Goal: Task Accomplishment & Management: Complete application form

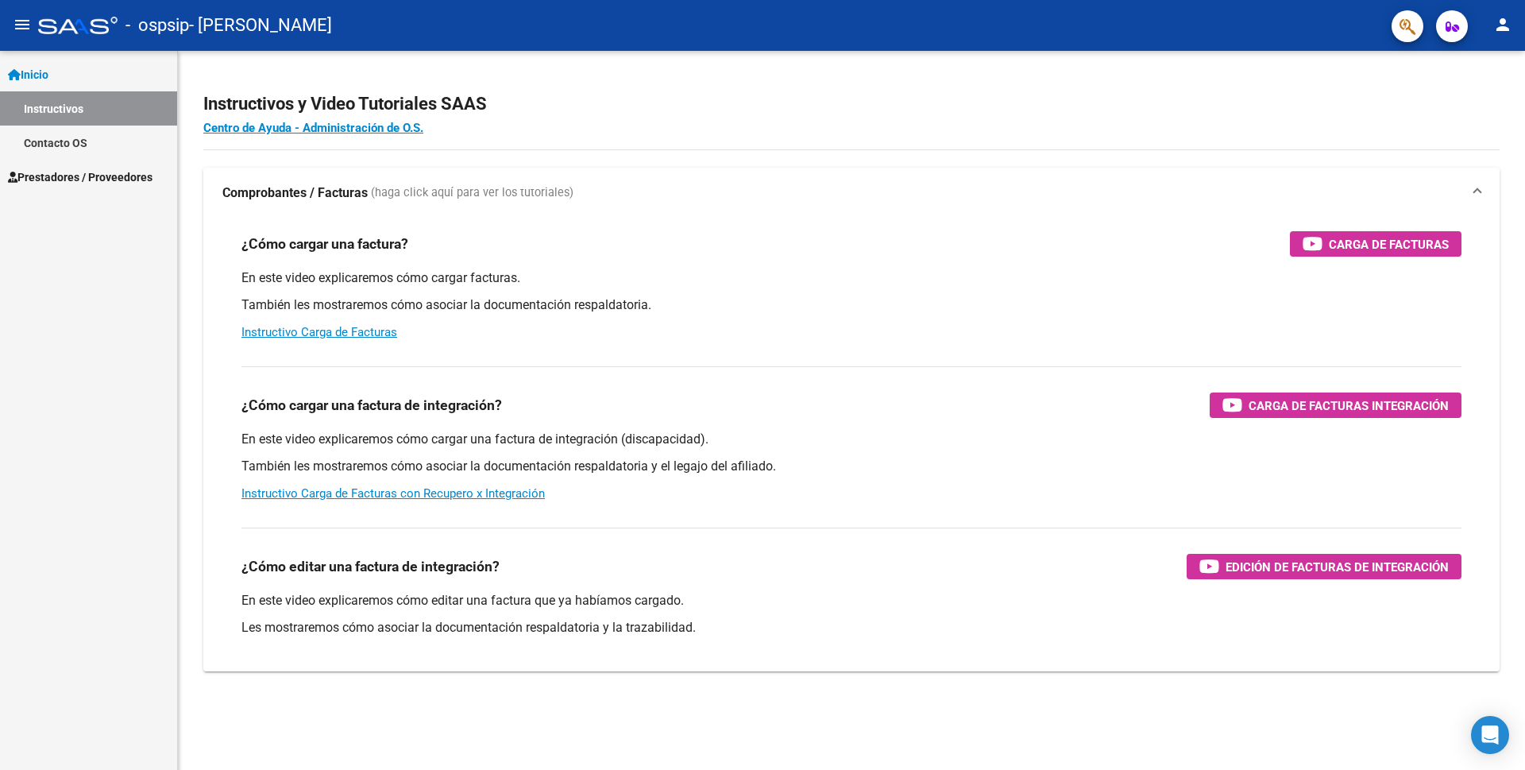
click at [94, 168] on span "Prestadores / Proveedores" at bounding box center [80, 176] width 145 height 17
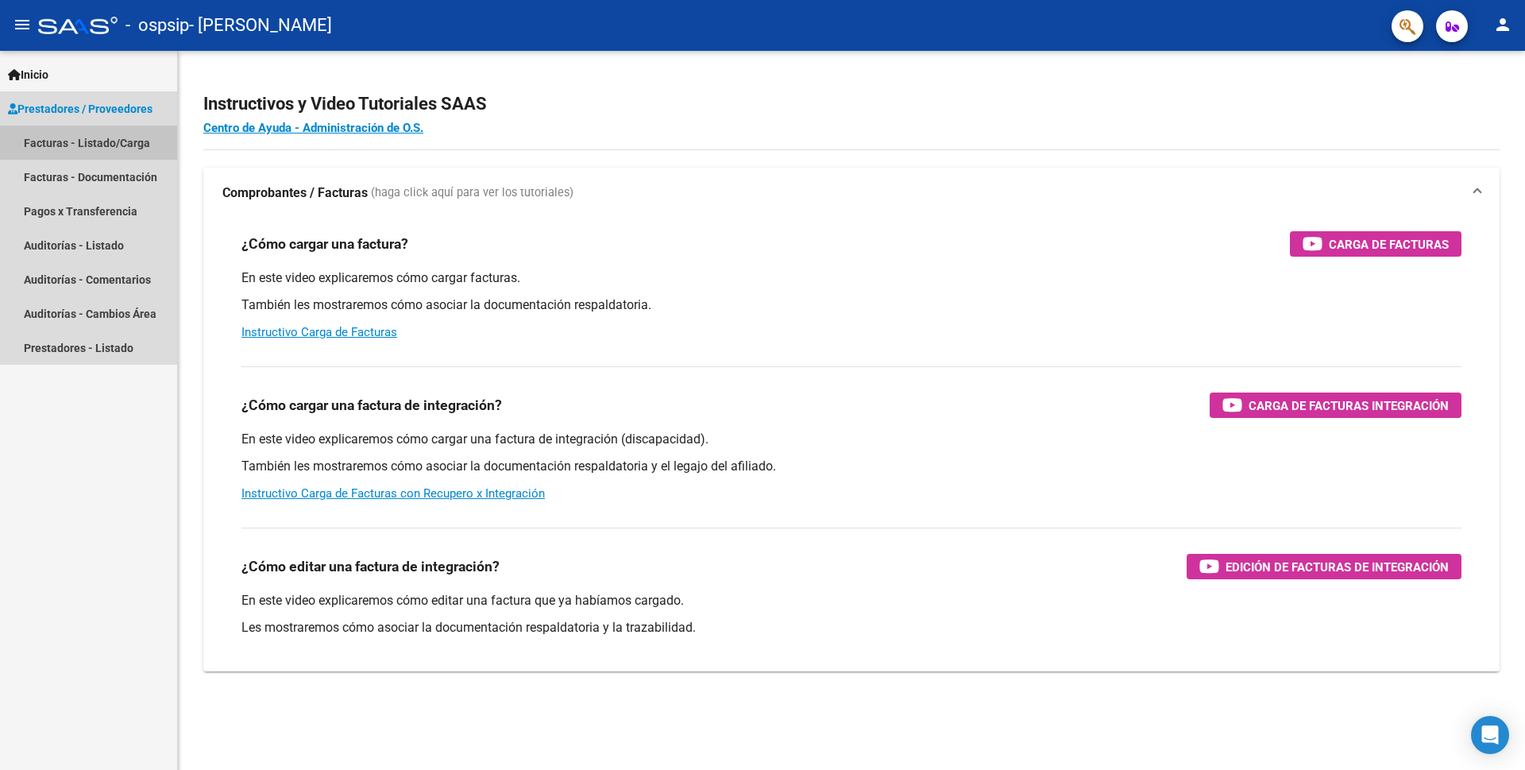
click at [86, 138] on link "Facturas - Listado/Carga" at bounding box center [88, 142] width 177 height 34
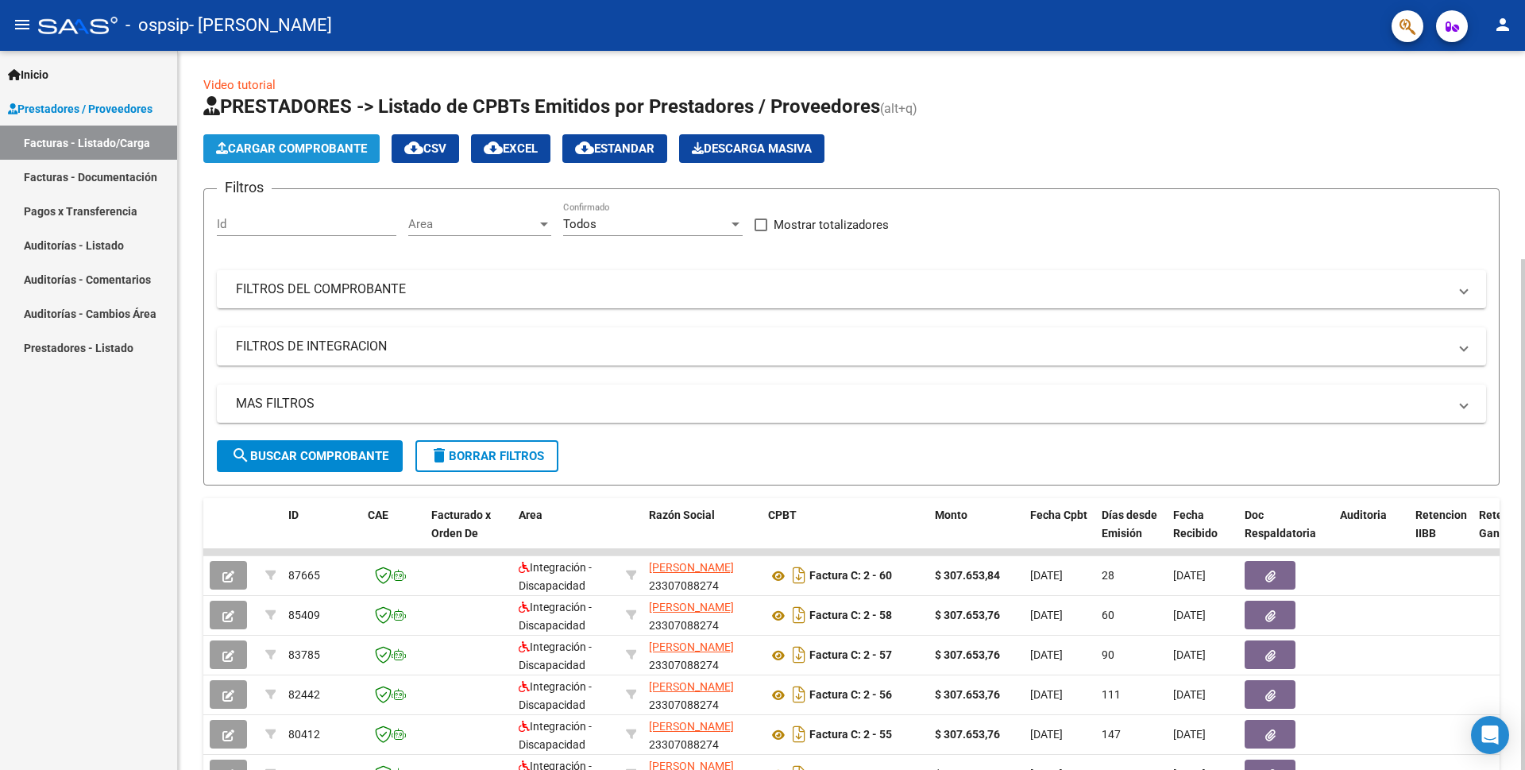
click at [335, 148] on span "Cargar Comprobante" at bounding box center [291, 148] width 151 height 14
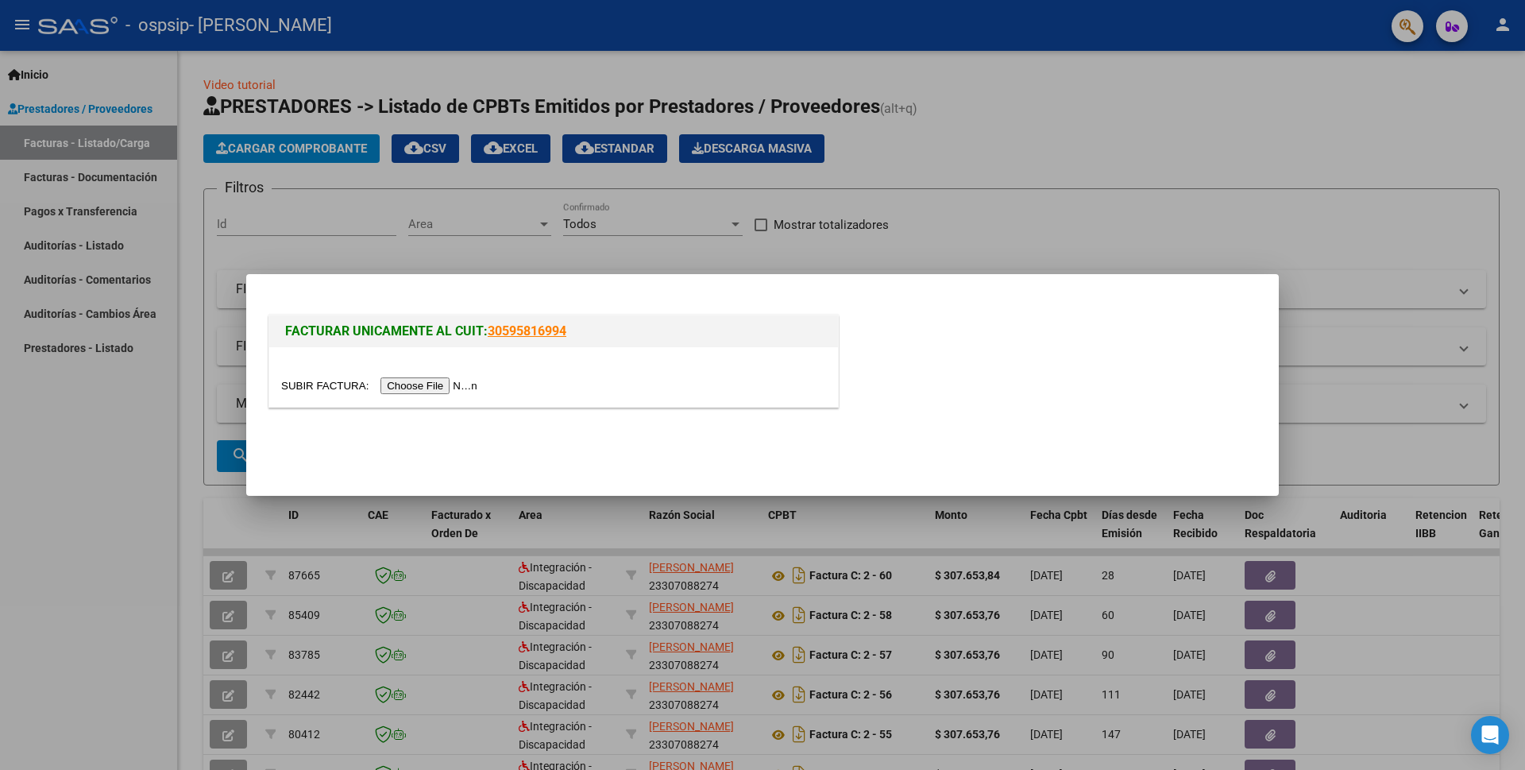
click at [434, 389] on input "file" at bounding box center [381, 385] width 201 height 17
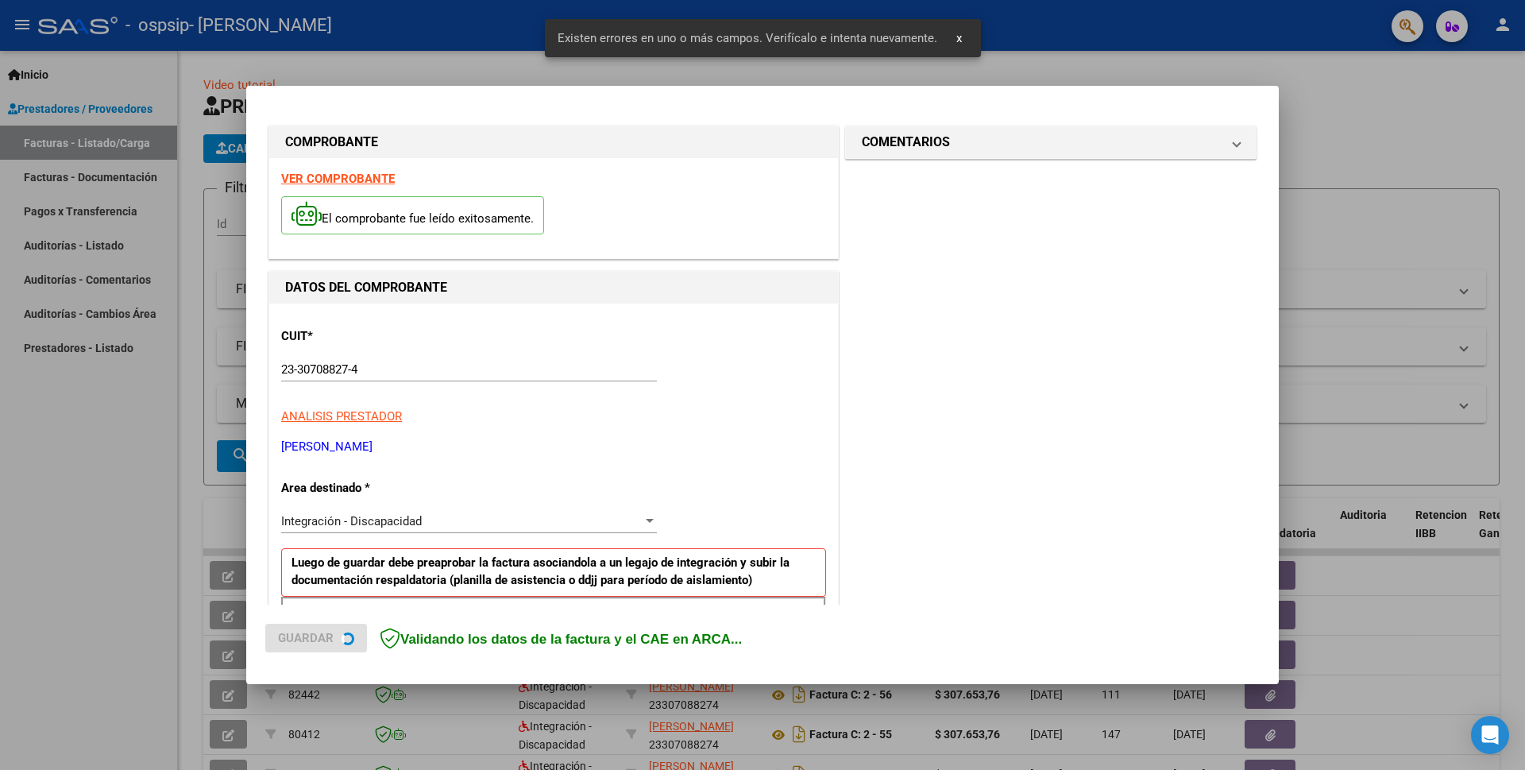
scroll to position [273, 0]
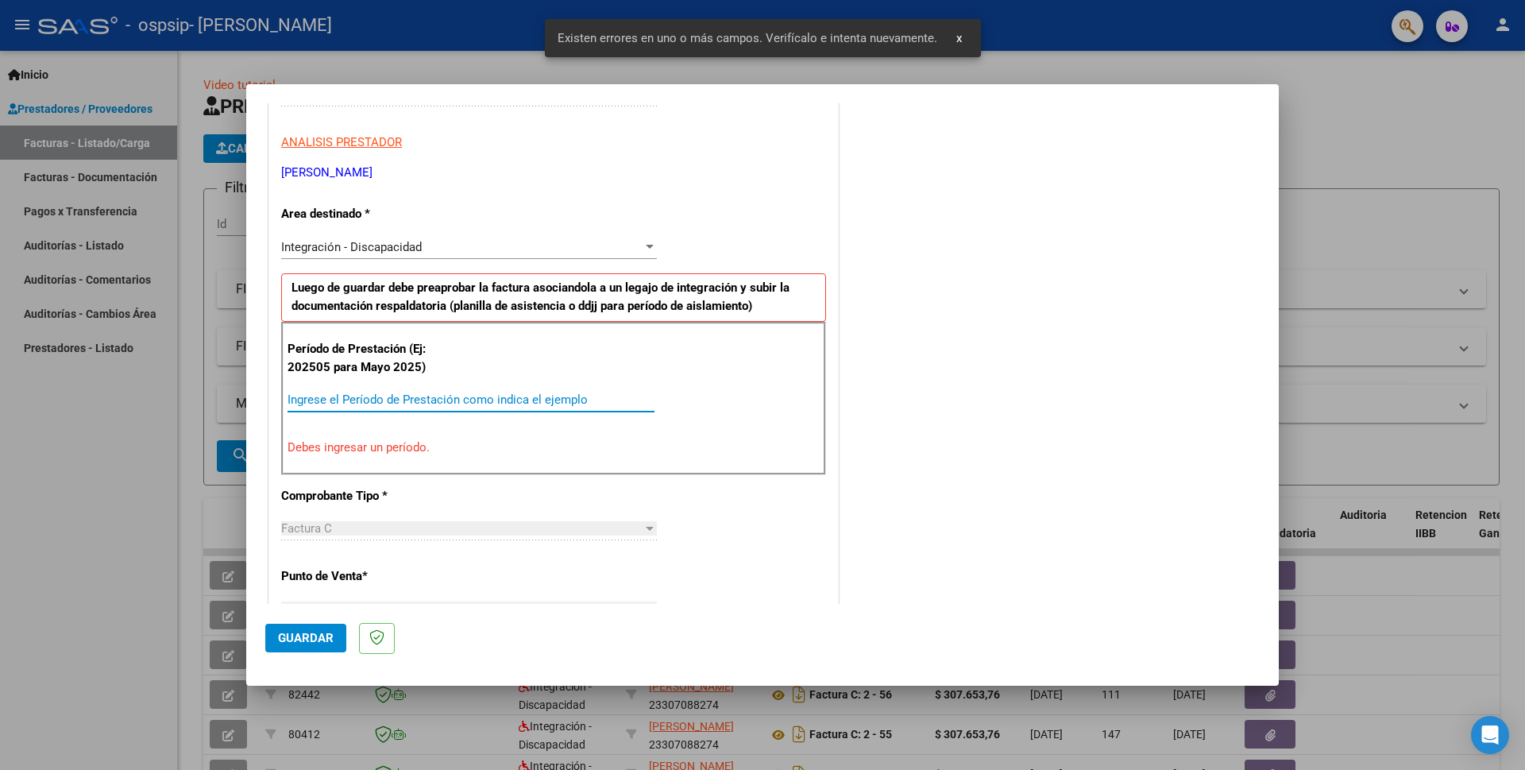
click at [340, 402] on input "Ingrese el Período de Prestación como indica el ejemplo" at bounding box center [471, 399] width 367 height 14
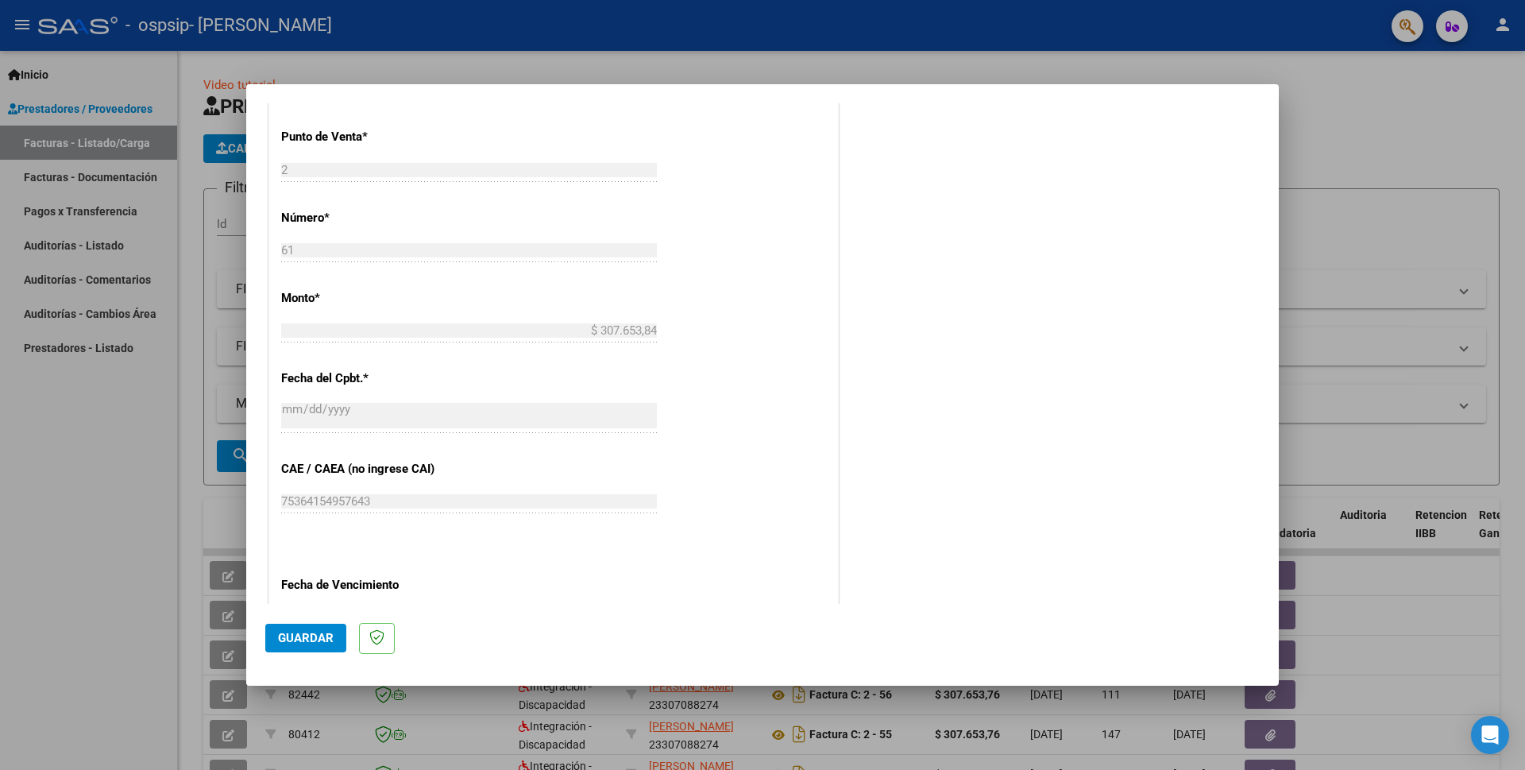
scroll to position [829, 0]
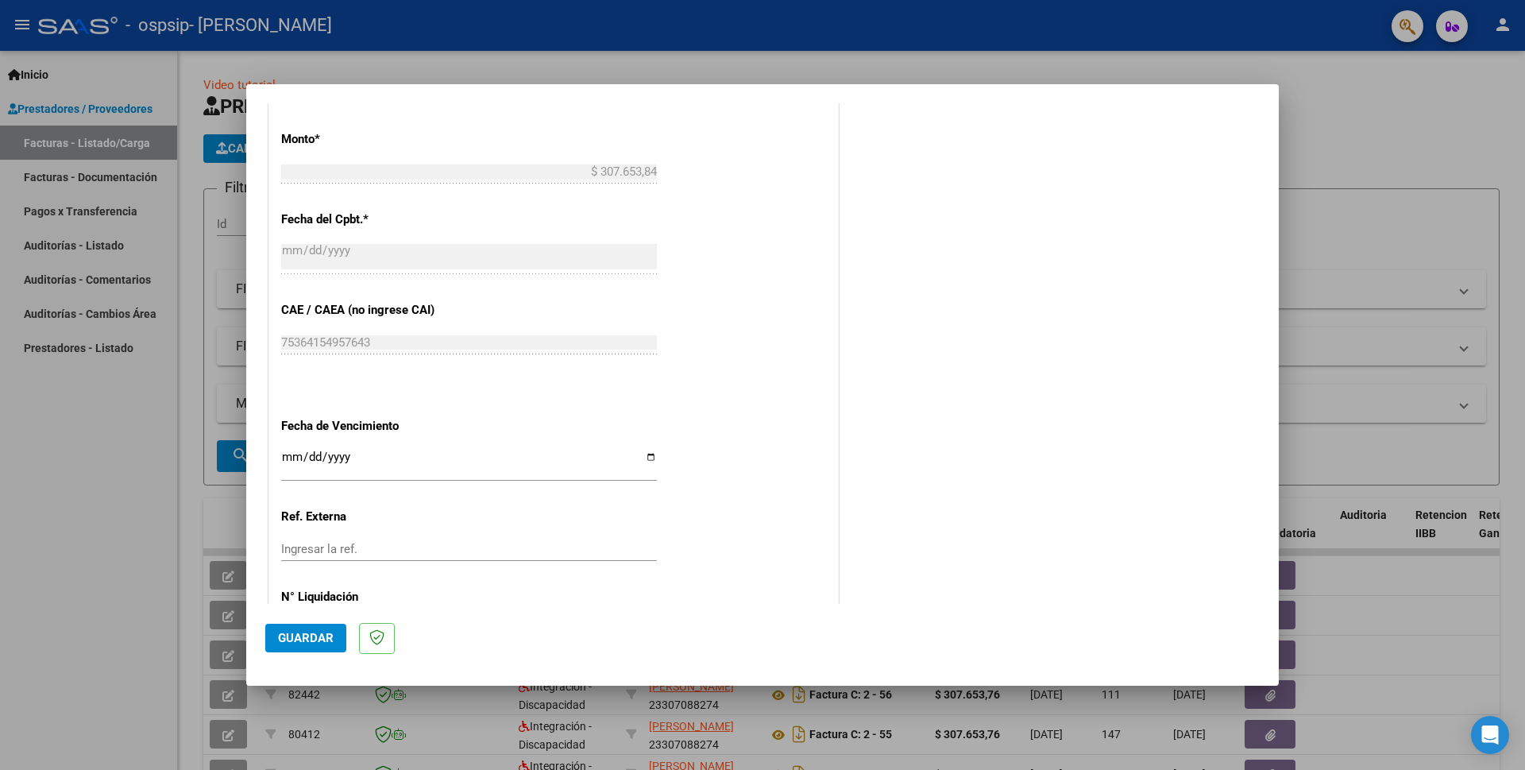
type input "202508"
click at [284, 450] on input "Ingresar la fecha" at bounding box center [469, 462] width 376 height 25
click at [287, 450] on input "Ingresar la fecha" at bounding box center [469, 462] width 376 height 25
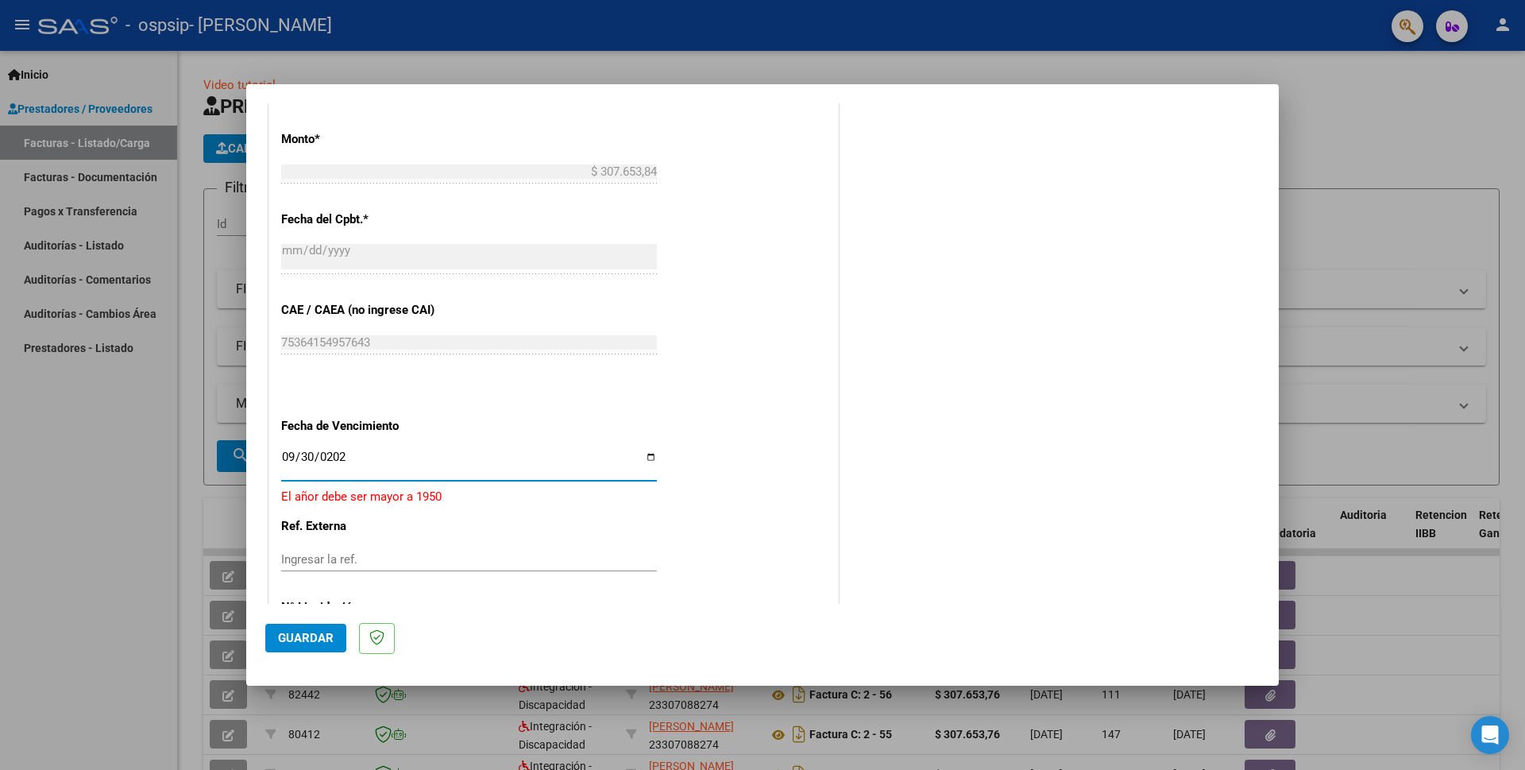
type input "[DATE]"
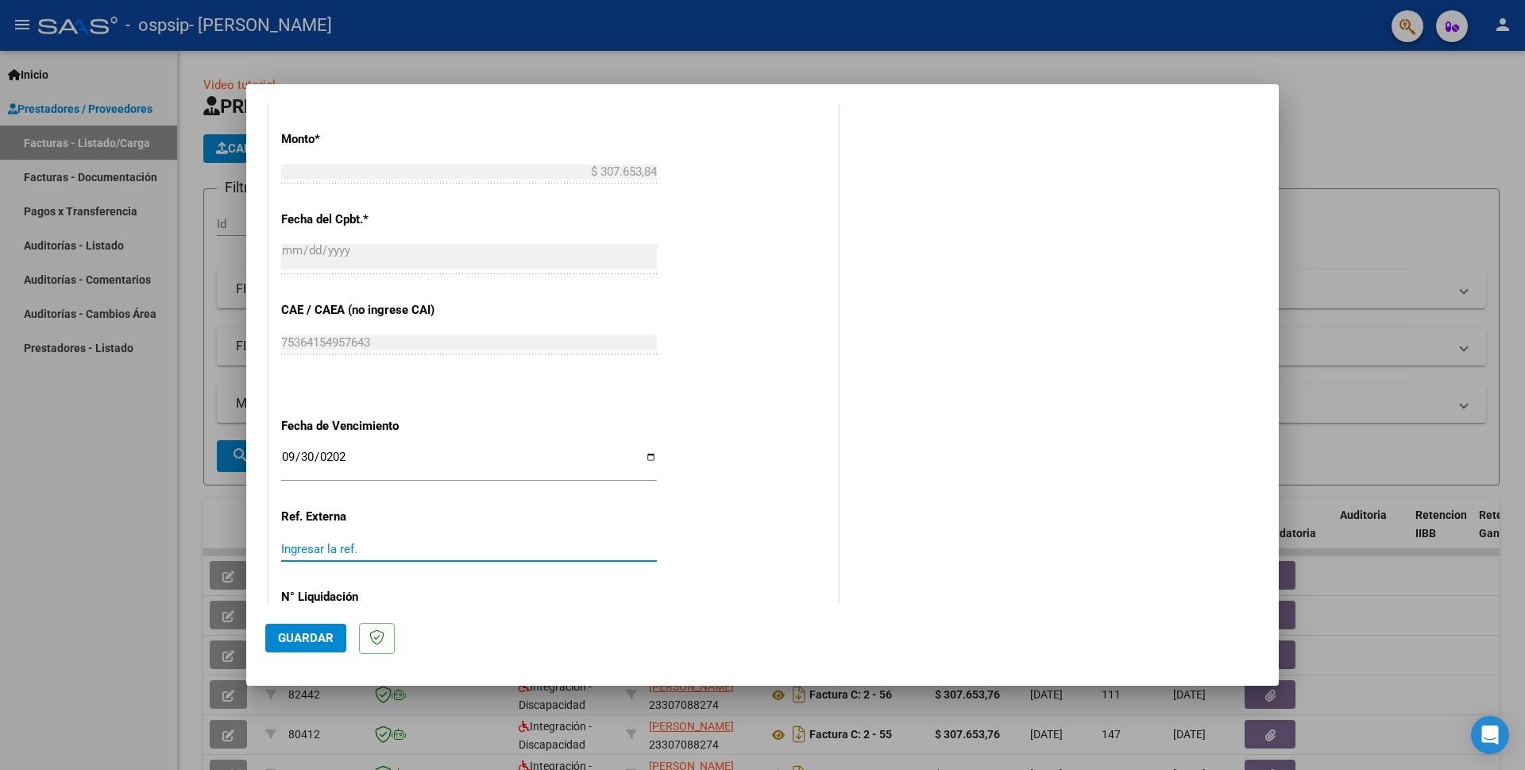
click at [294, 542] on input "Ingresar la ref." at bounding box center [469, 549] width 376 height 14
type input "1"
click at [310, 630] on button "Guardar" at bounding box center [305, 637] width 81 height 29
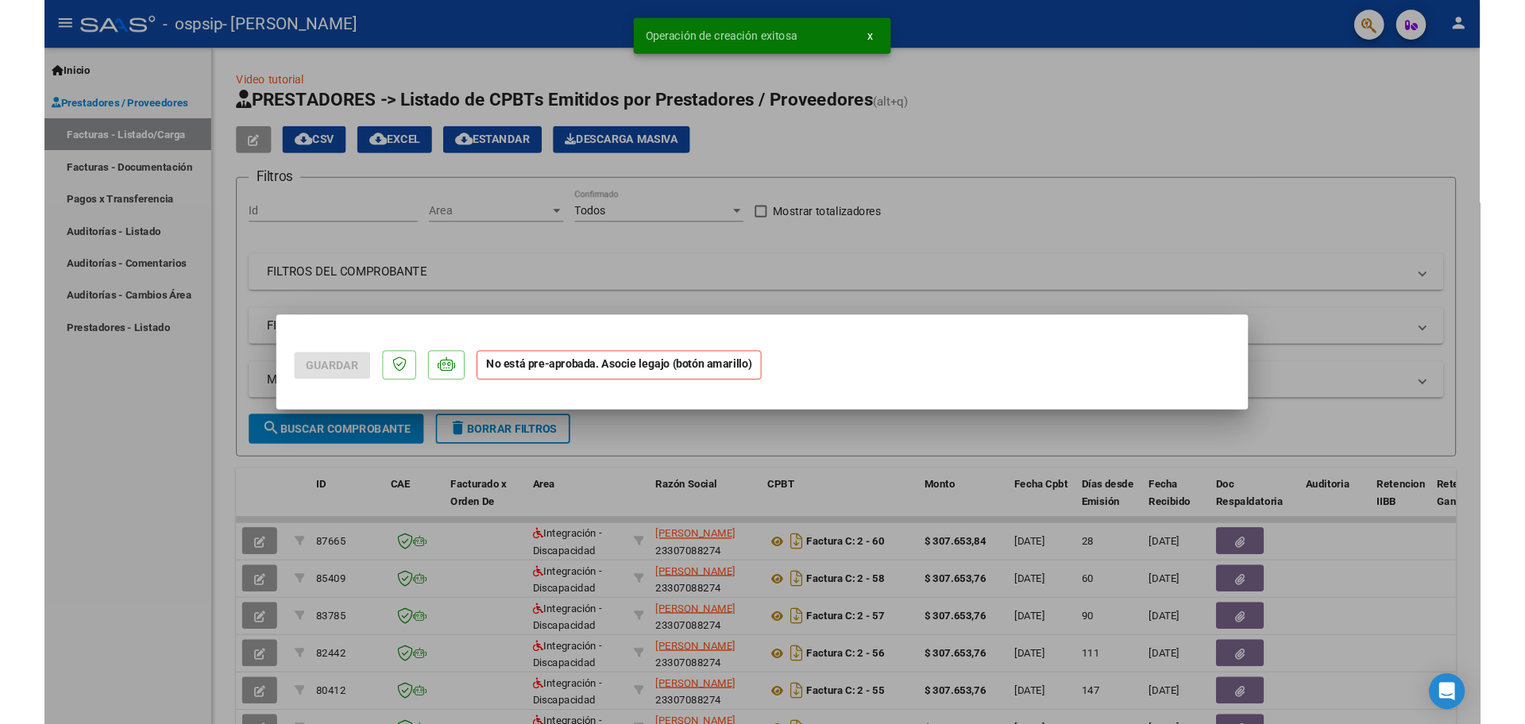
scroll to position [0, 0]
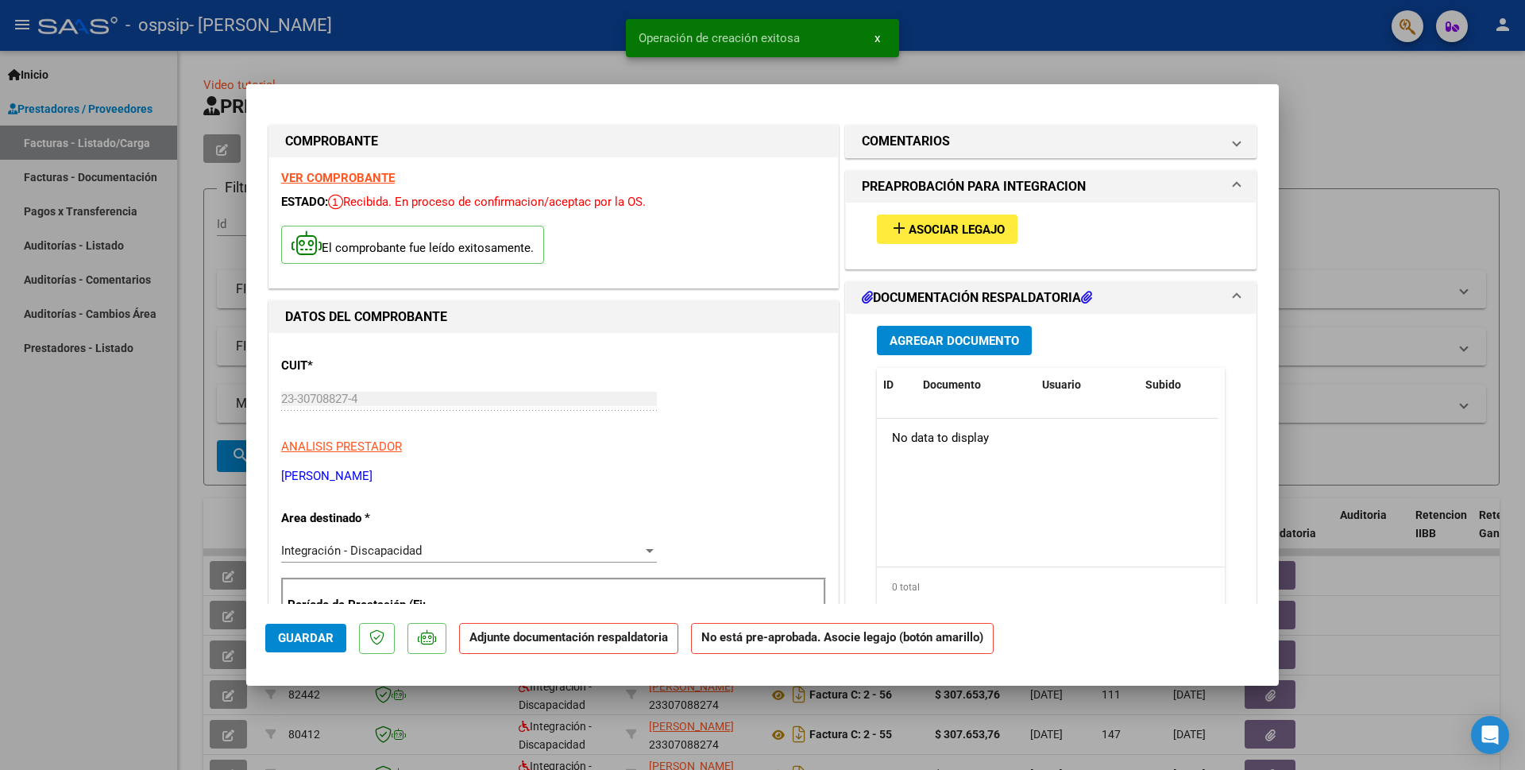
click at [950, 345] on span "Agregar Documento" at bounding box center [954, 341] width 129 height 14
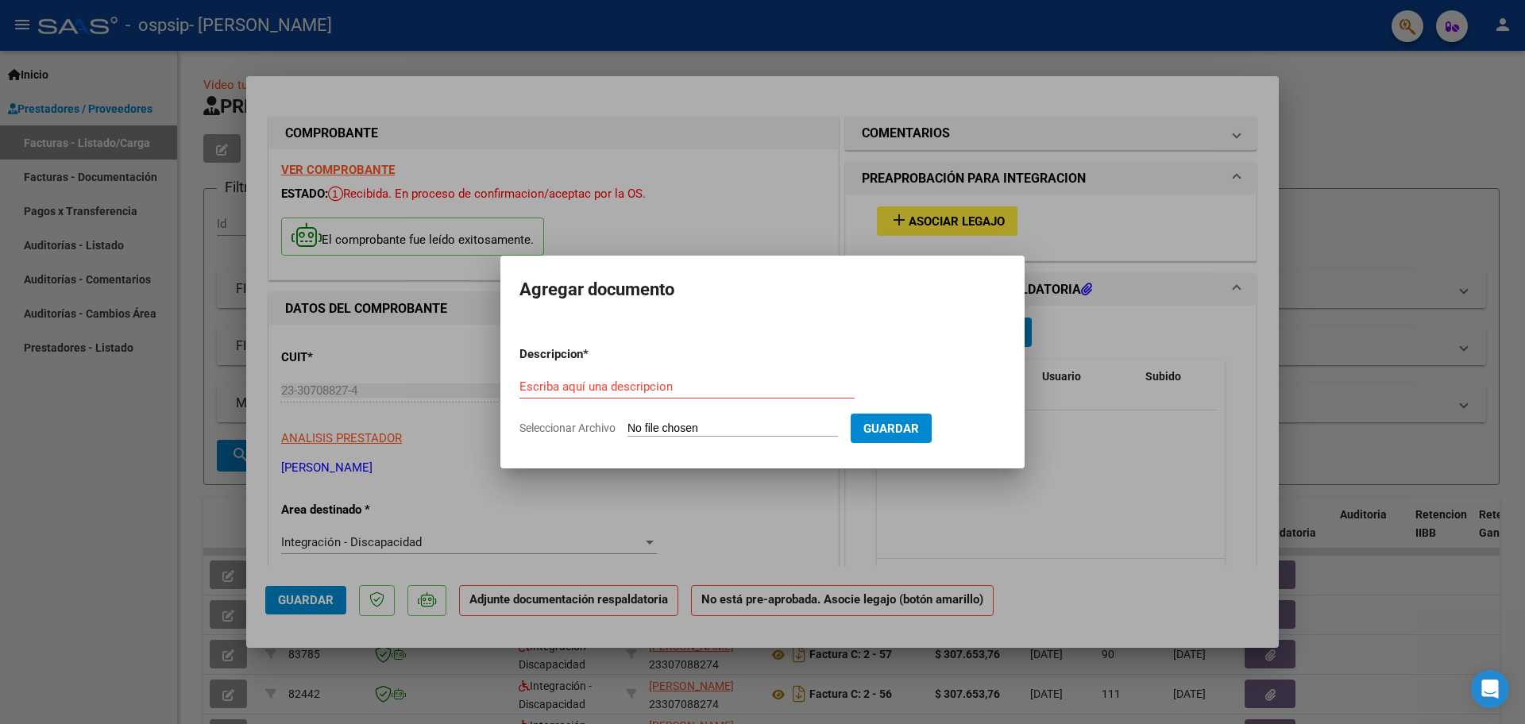
click at [730, 398] on div "Escriba aquí una descripcion" at bounding box center [686, 387] width 335 height 24
click at [720, 385] on input "Escriba aquí una descripcion" at bounding box center [686, 387] width 335 height 14
type input "CAE [DATE]"
click at [814, 424] on input "Seleccionar Archivo" at bounding box center [732, 429] width 210 height 15
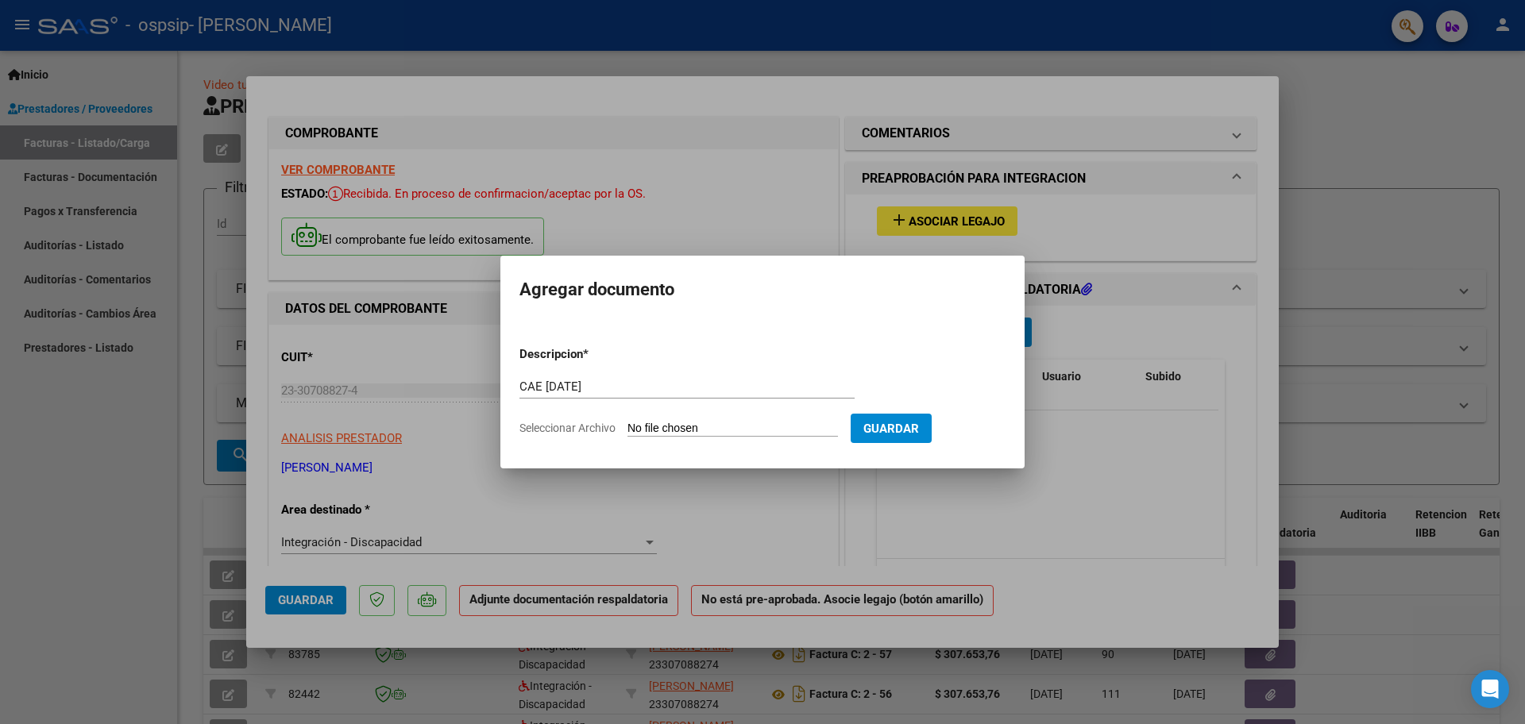
type input "C:\fakepath\CAE [DATE].pdf"
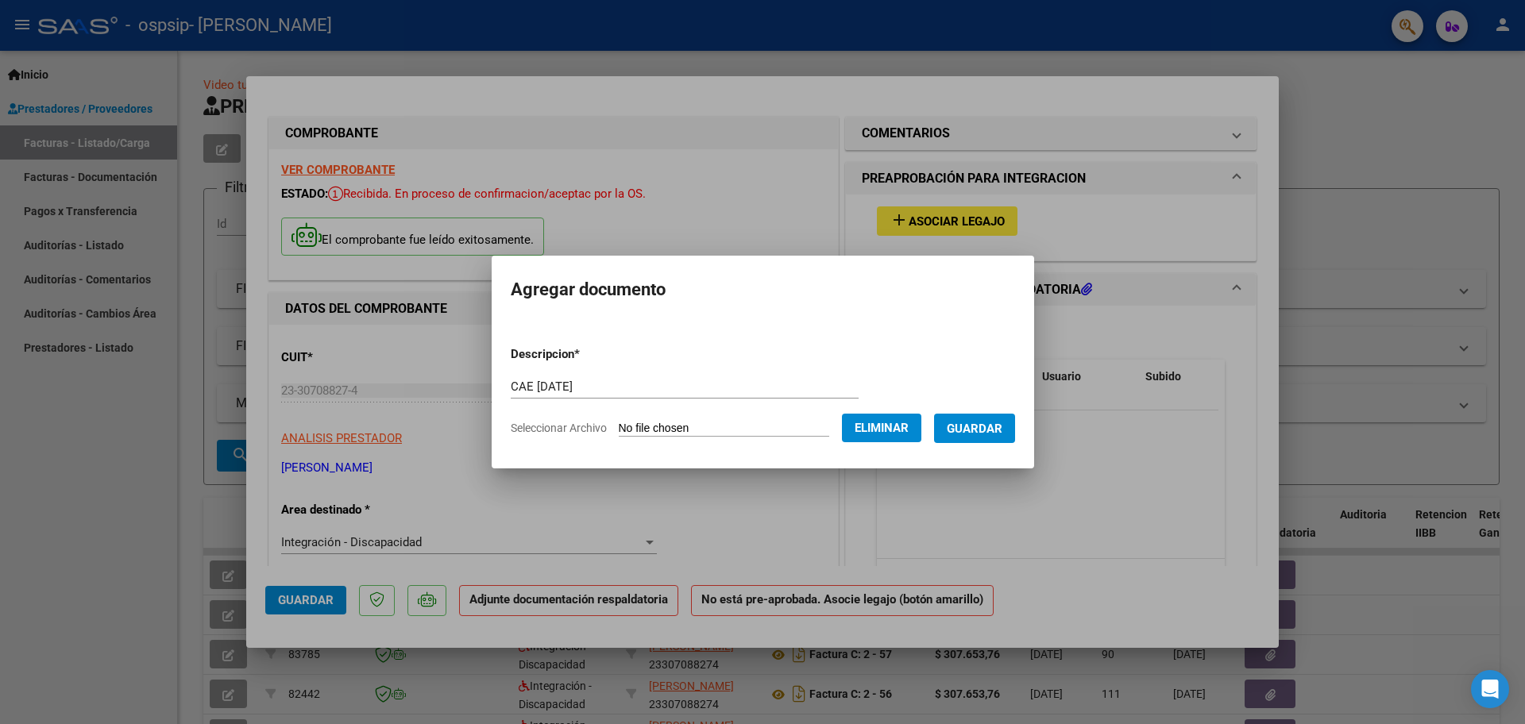
click at [984, 433] on span "Guardar" at bounding box center [975, 429] width 56 height 14
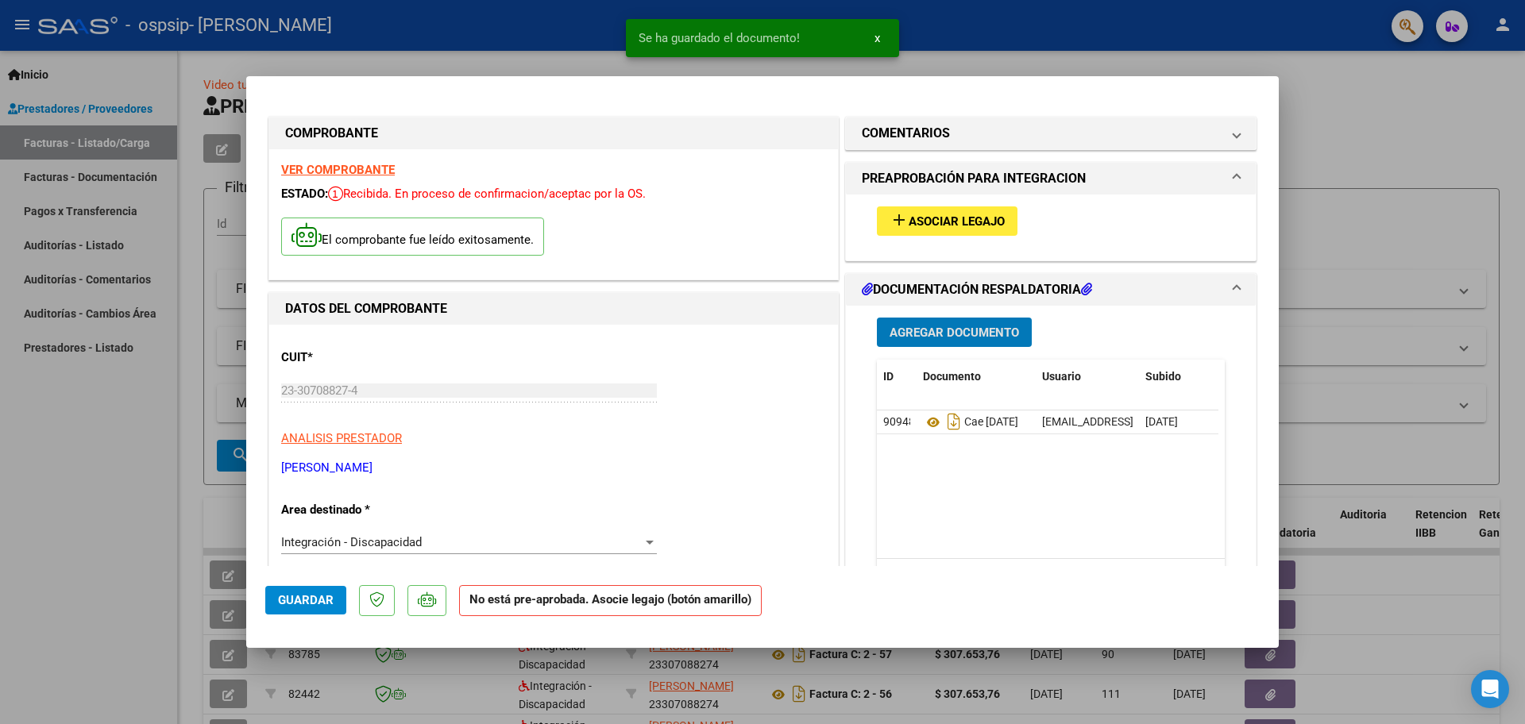
click at [972, 333] on span "Agregar Documento" at bounding box center [954, 333] width 129 height 14
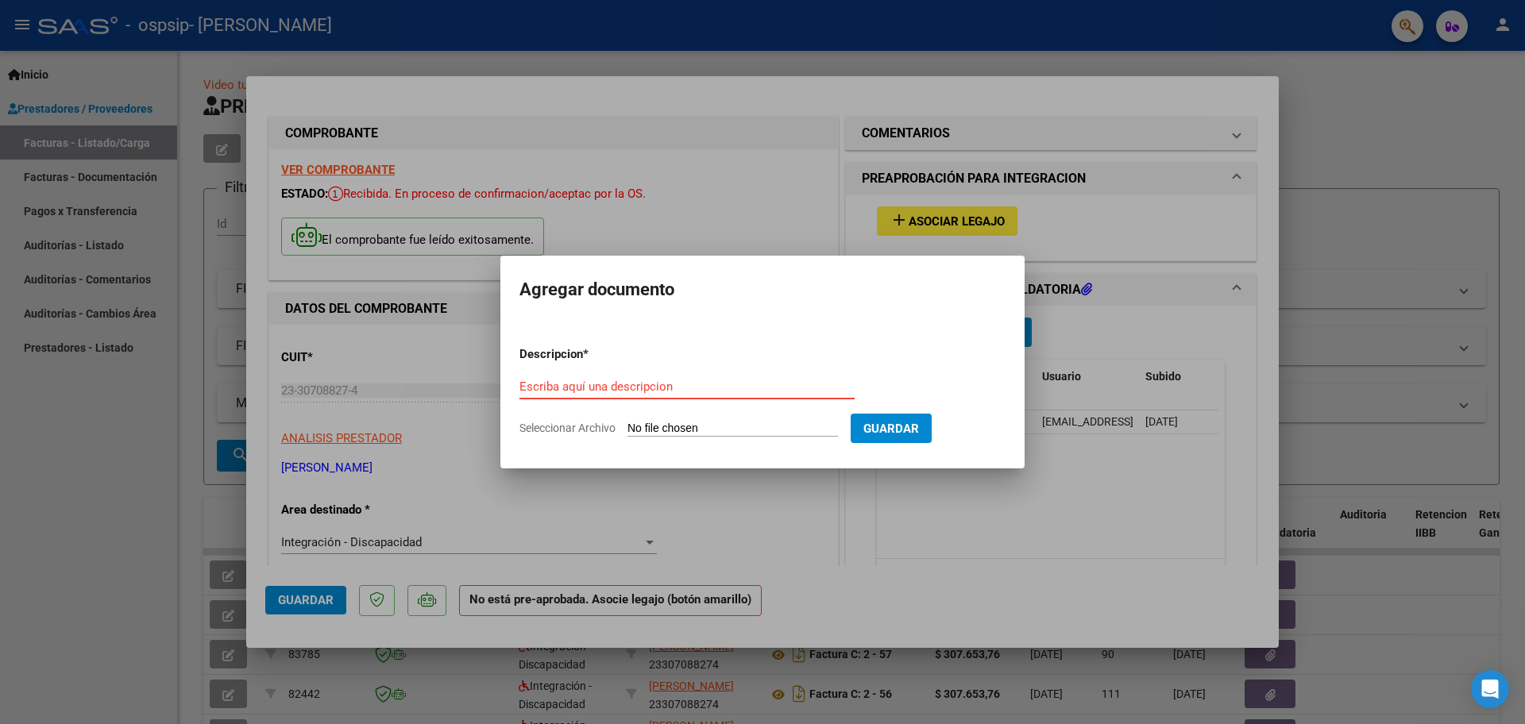
click at [600, 380] on input "Escriba aquí una descripcion" at bounding box center [686, 387] width 335 height 14
type input "ASISTENCIA Y AUTORIZACION [DATE]"
click at [691, 430] on input "Seleccionar Archivo" at bounding box center [732, 429] width 210 height 15
click at [682, 424] on input "Seleccionar Archivo" at bounding box center [732, 429] width 210 height 15
type input "C:\fakepath\ASISTENCIA [DATE].pdf"
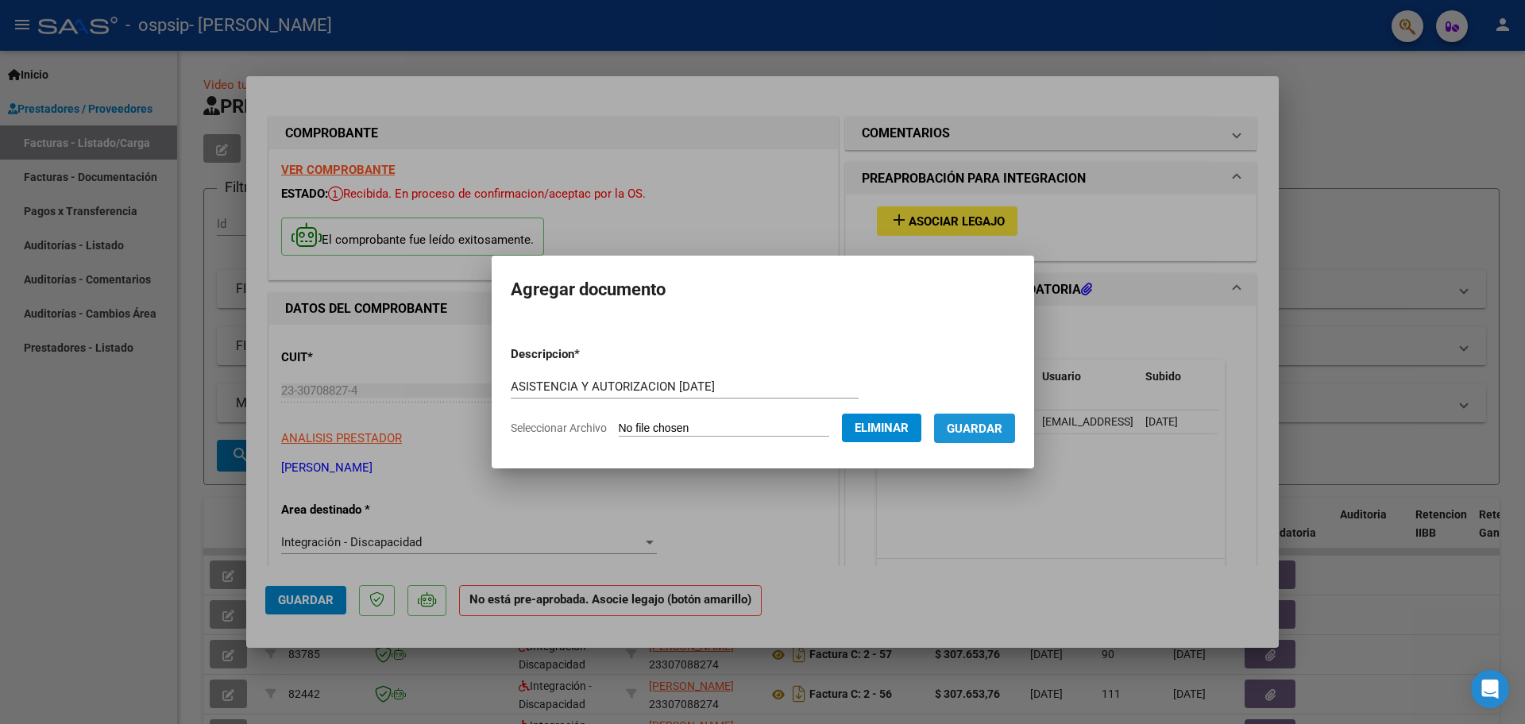
click at [971, 426] on span "Guardar" at bounding box center [975, 429] width 56 height 14
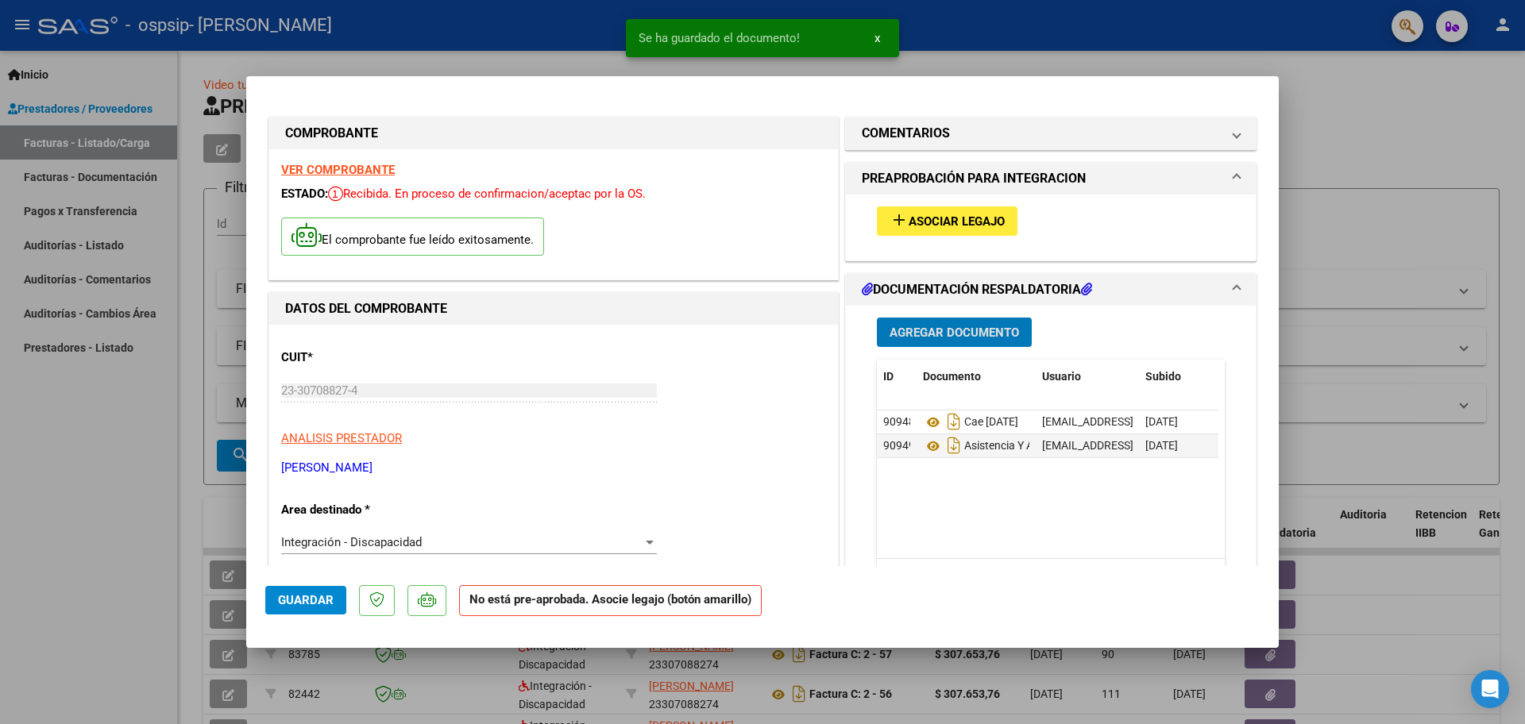
click at [314, 599] on span "Guardar" at bounding box center [306, 600] width 56 height 14
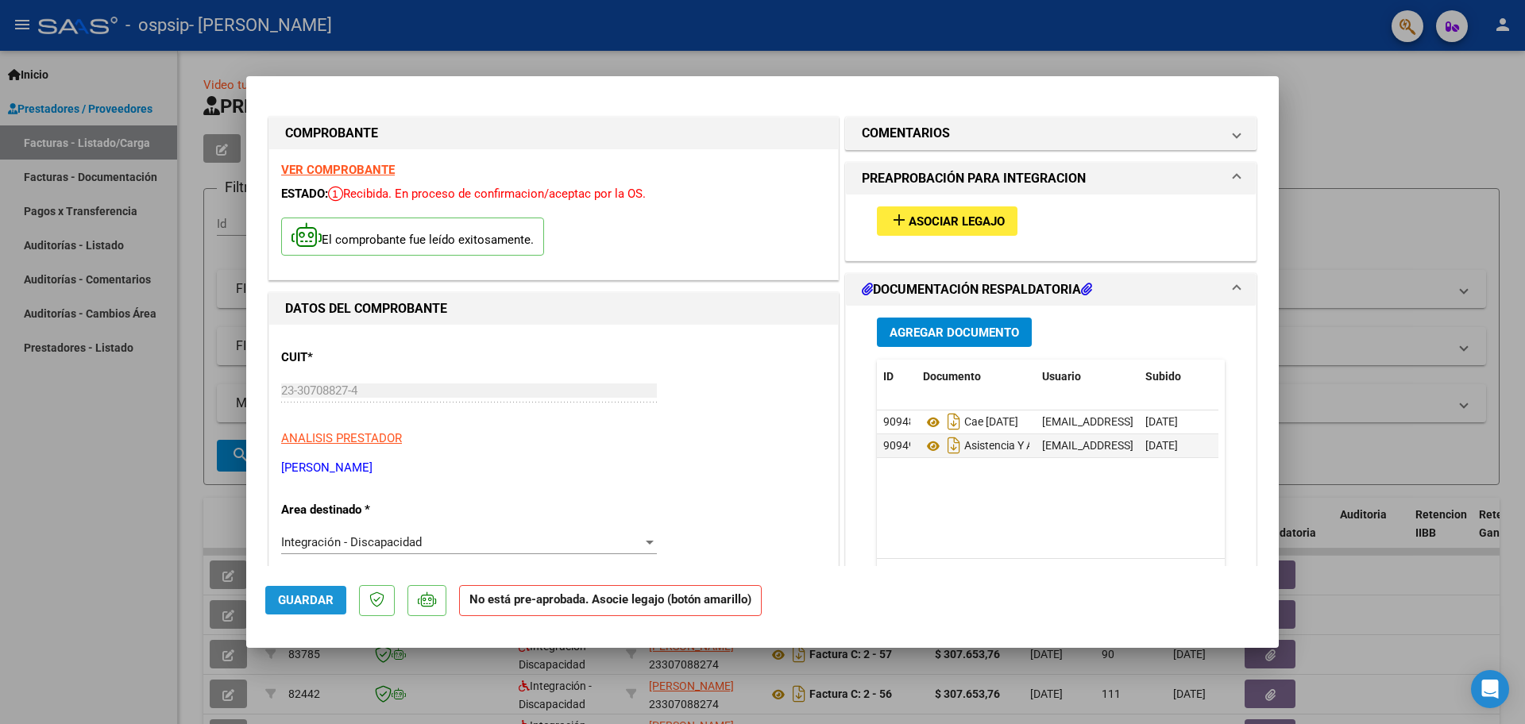
click at [315, 599] on span "Guardar" at bounding box center [306, 600] width 56 height 14
click at [929, 223] on span "Asociar Legajo" at bounding box center [957, 221] width 96 height 14
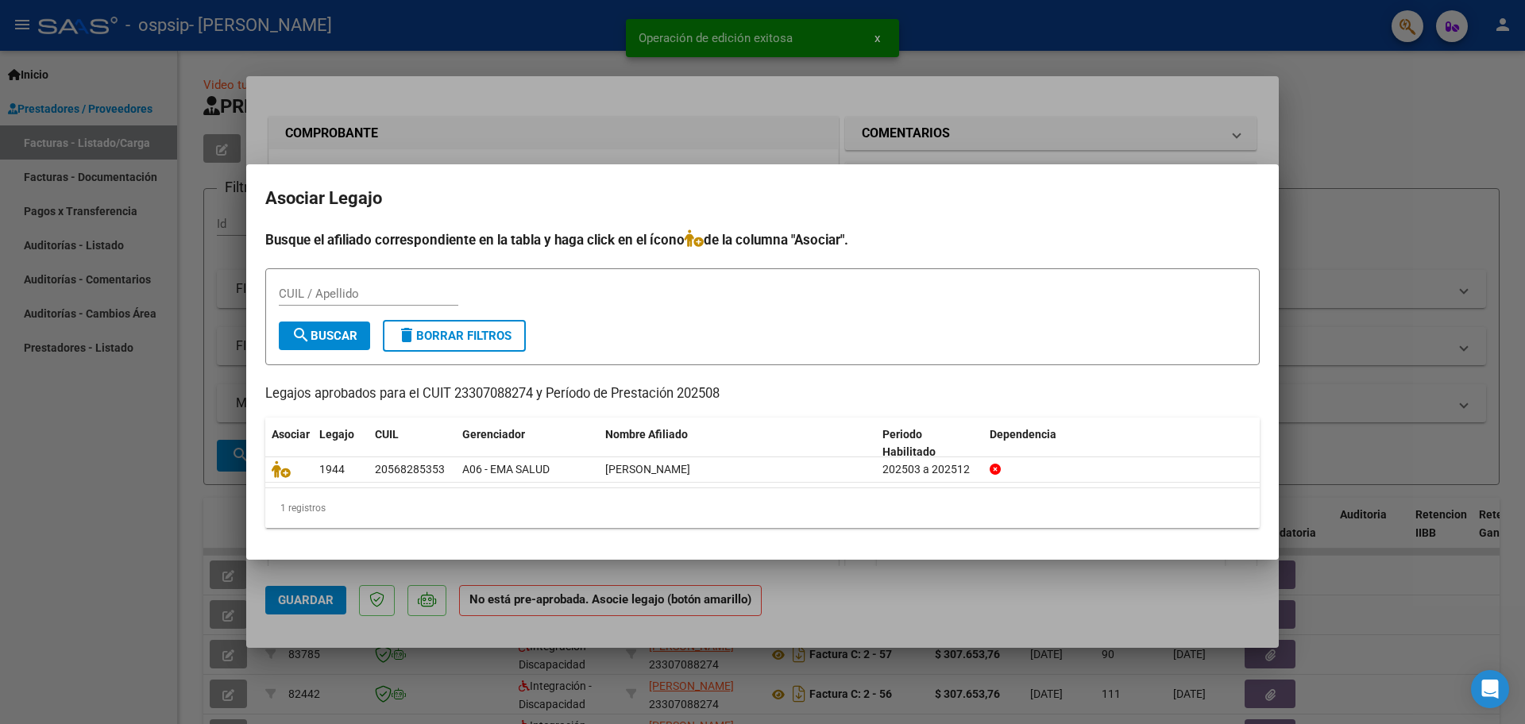
click at [1352, 114] on div at bounding box center [762, 362] width 1525 height 724
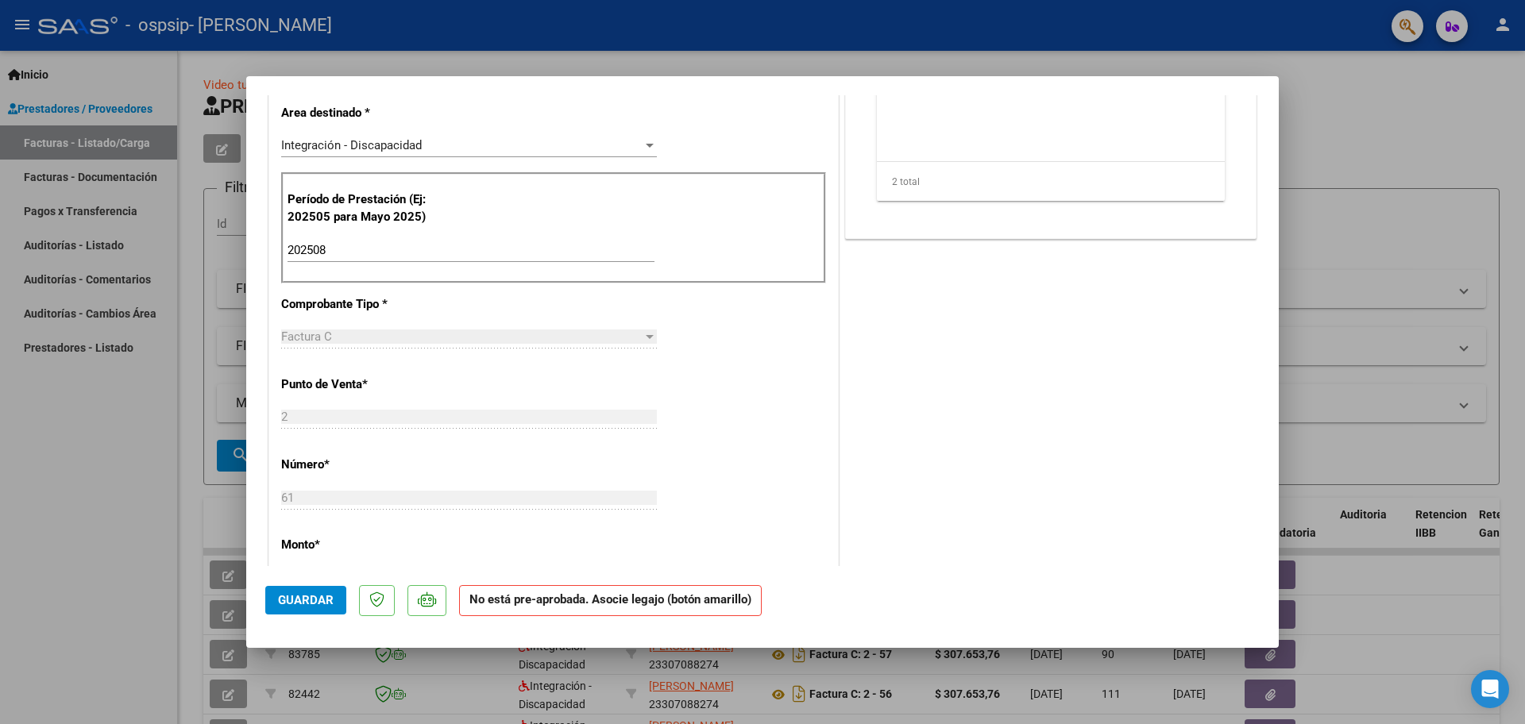
scroll to position [794, 0]
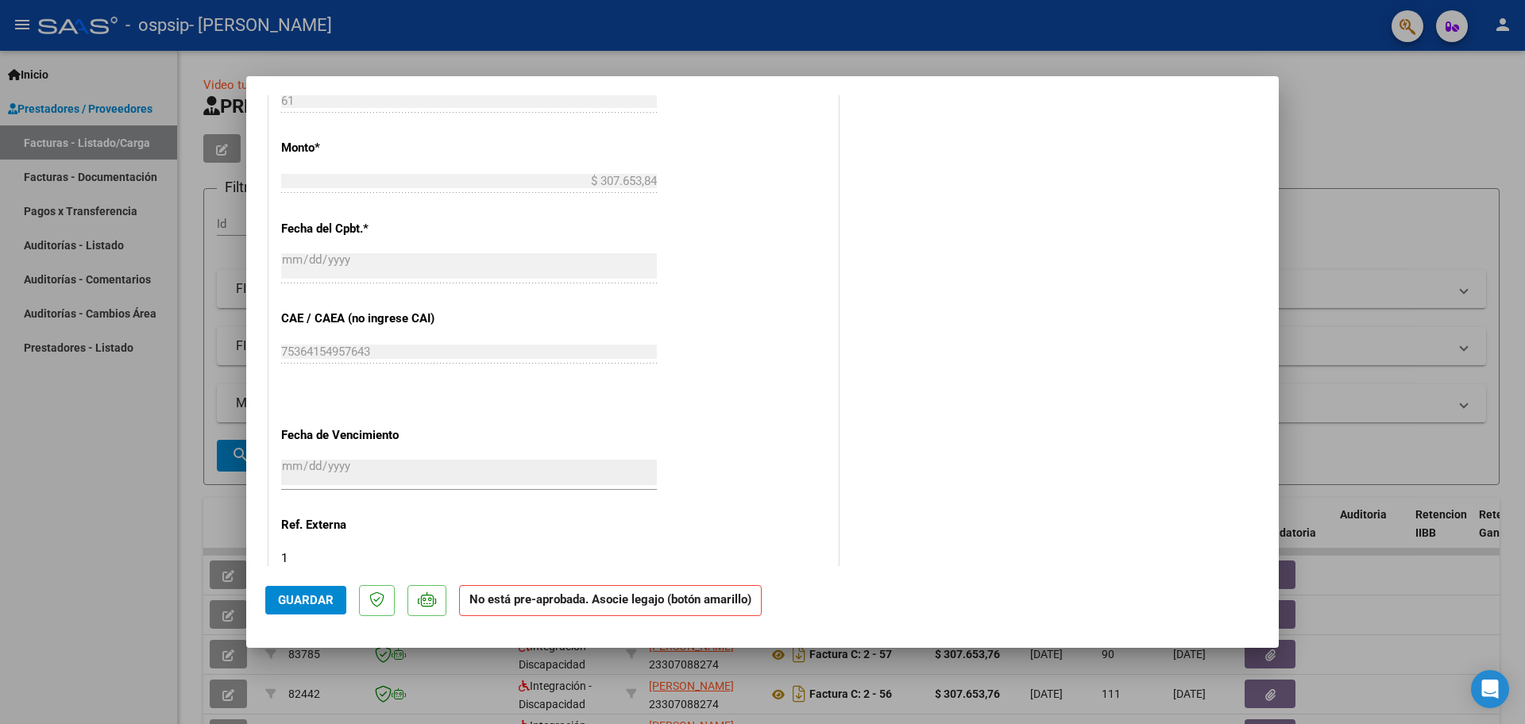
click at [68, 502] on div at bounding box center [762, 362] width 1525 height 724
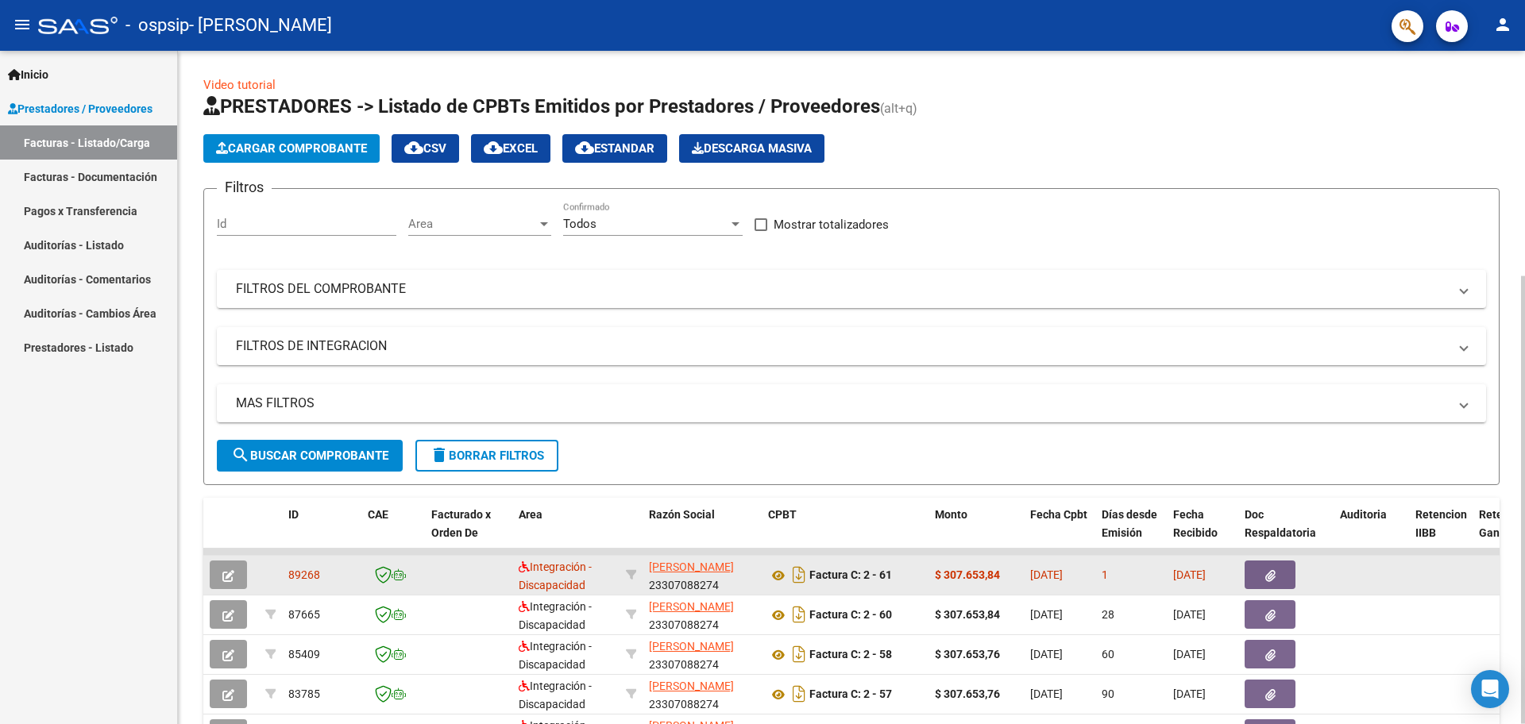
click at [1264, 573] on button "button" at bounding box center [1270, 575] width 51 height 29
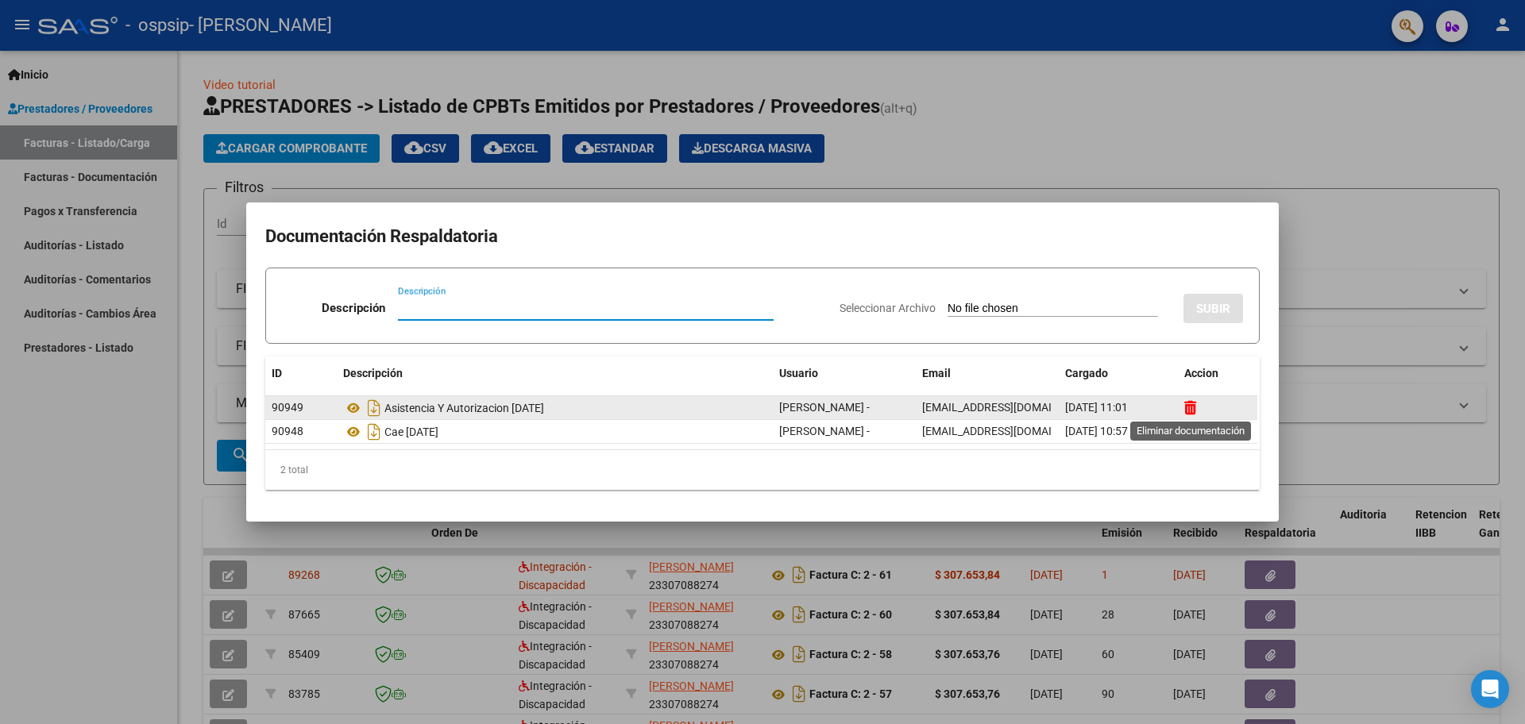
click at [1185, 408] on icon at bounding box center [1190, 407] width 12 height 15
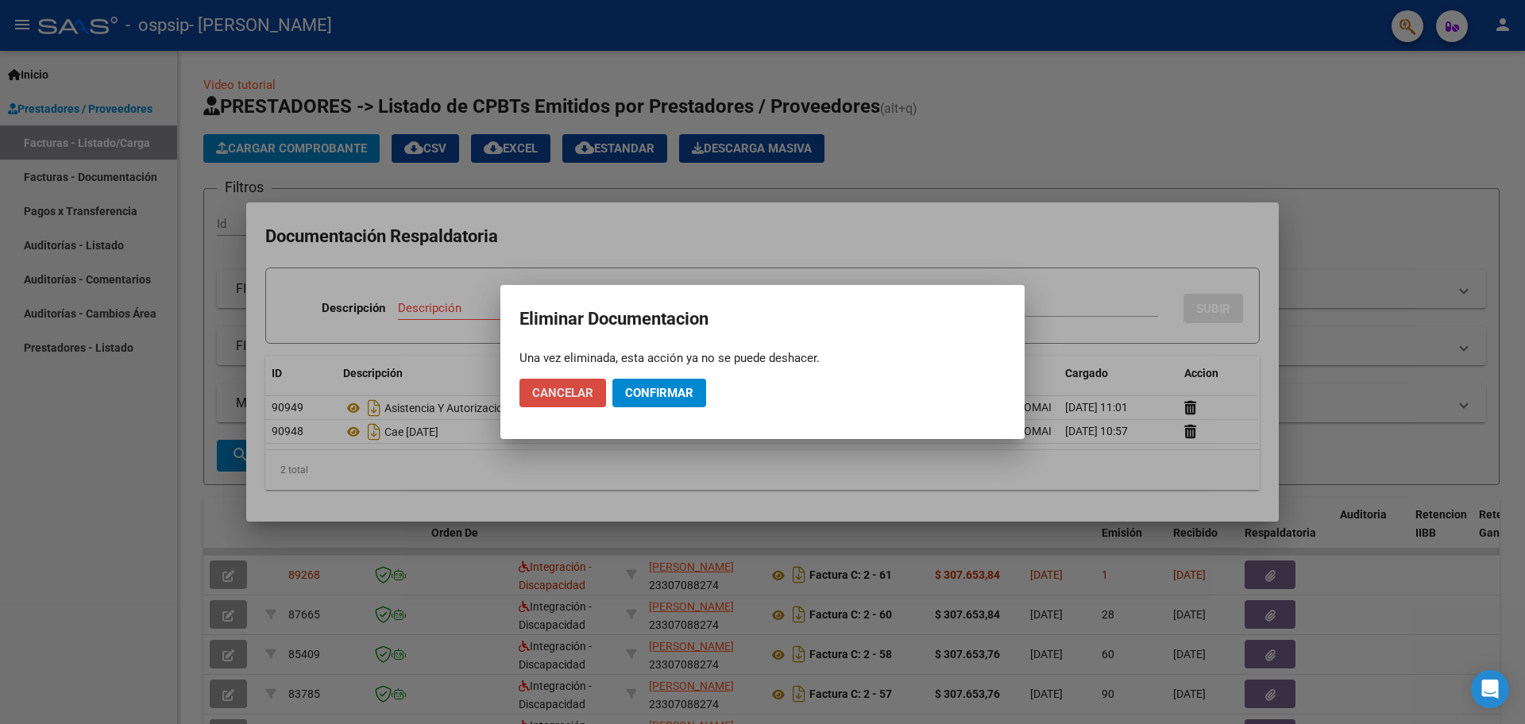
click at [541, 393] on span "Cancelar" at bounding box center [562, 393] width 61 height 14
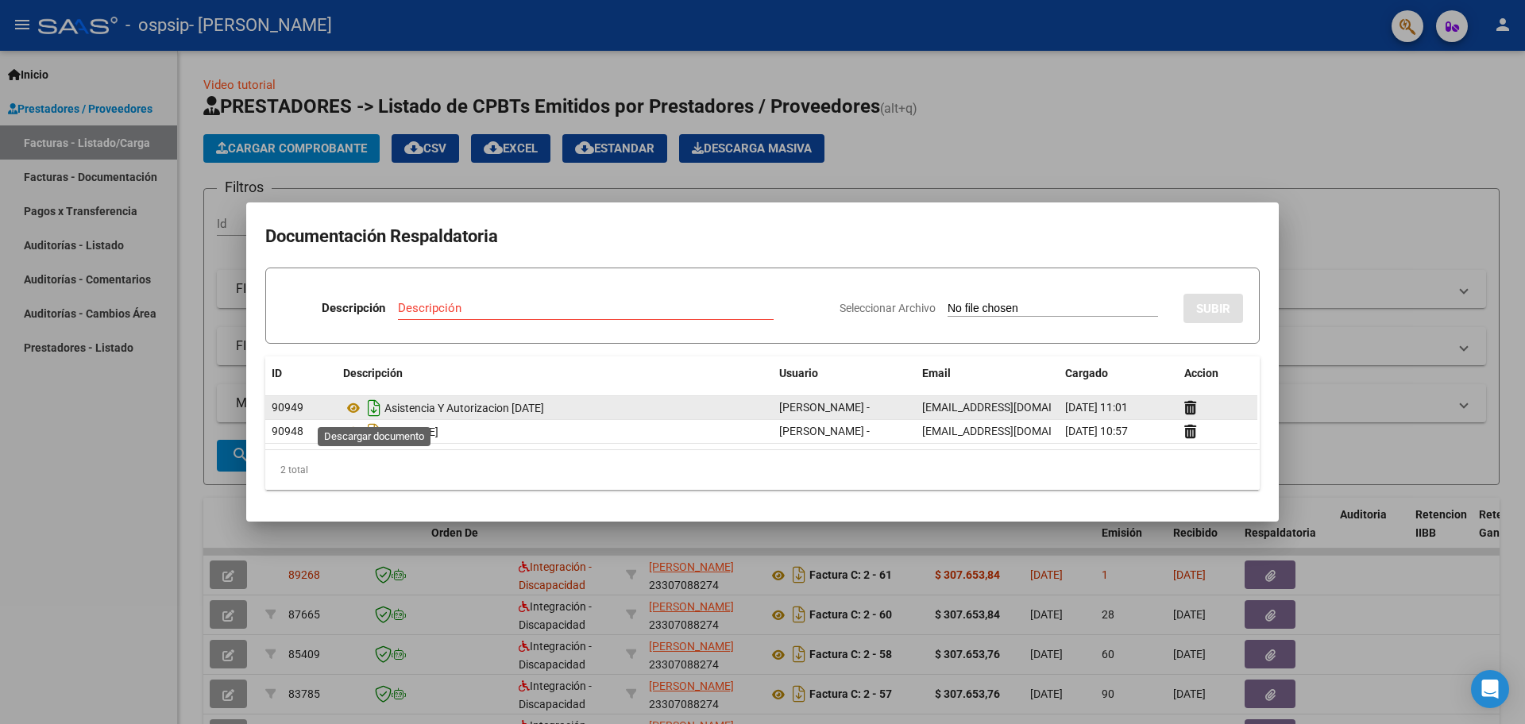
click at [382, 409] on icon "Descargar documento" at bounding box center [374, 408] width 21 height 25
click at [1402, 191] on div at bounding box center [762, 362] width 1525 height 724
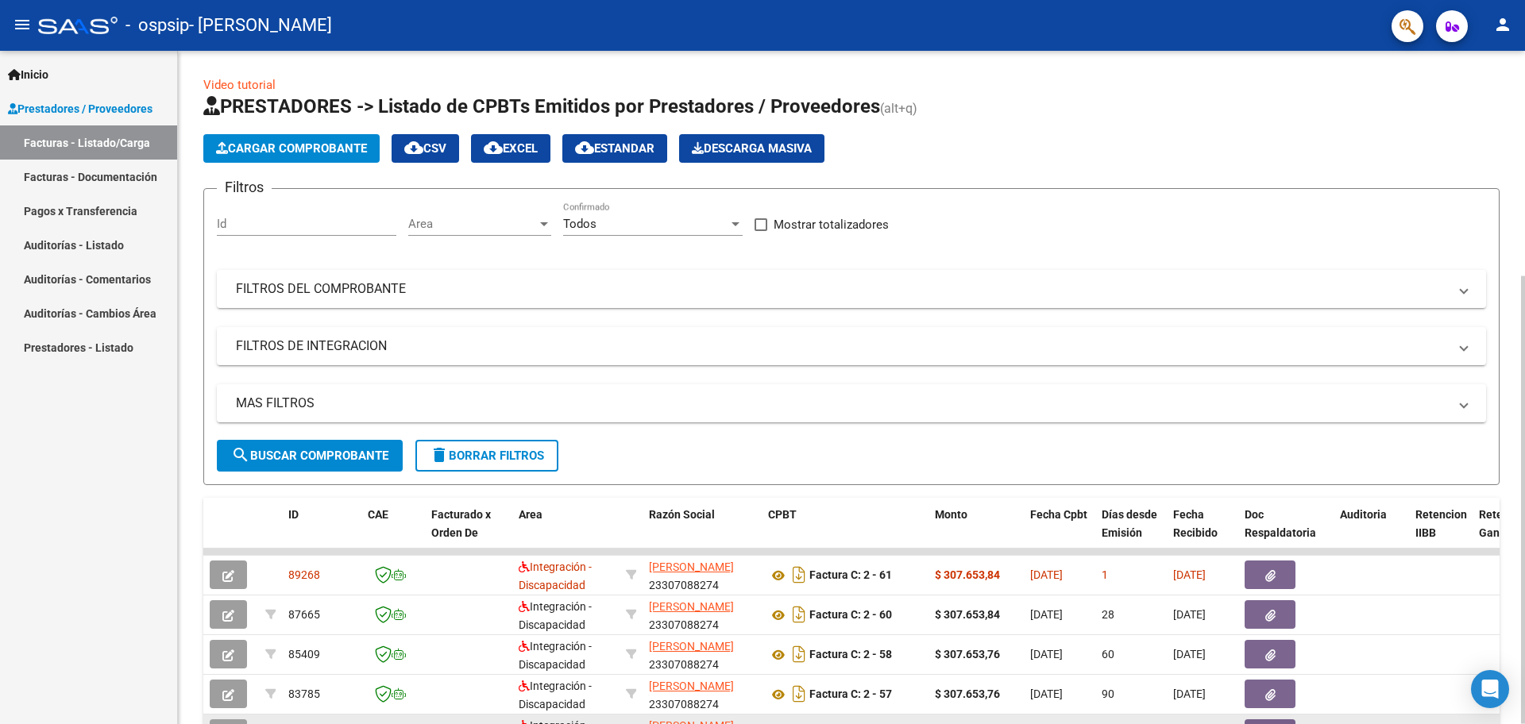
scroll to position [238, 0]
